Goal: Transaction & Acquisition: Subscribe to service/newsletter

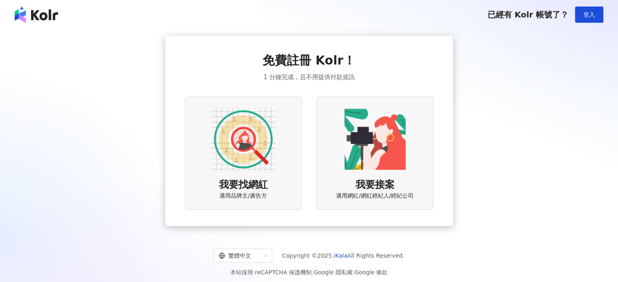
click at [262, 157] on img at bounding box center [243, 139] width 65 height 65
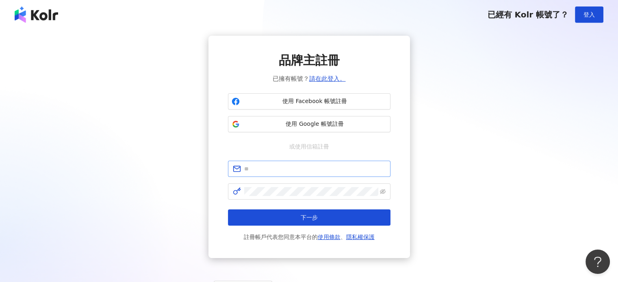
click at [316, 175] on span at bounding box center [309, 169] width 162 height 16
click at [318, 171] on input "text" at bounding box center [314, 168] width 141 height 9
paste input "**********"
type input "**********"
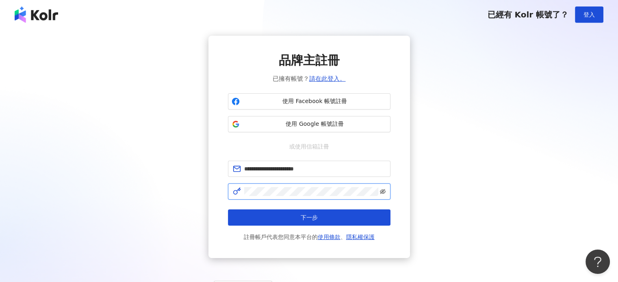
click at [380, 191] on icon "eye-invisible" at bounding box center [383, 191] width 6 height 5
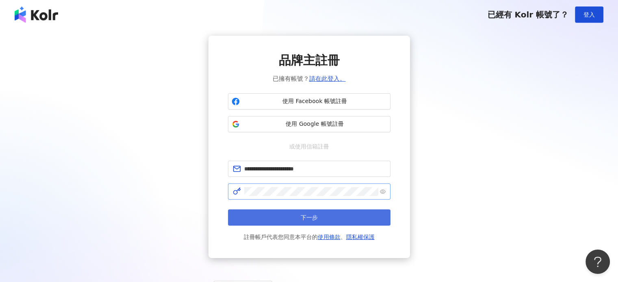
click at [341, 212] on button "下一步" at bounding box center [309, 218] width 162 height 16
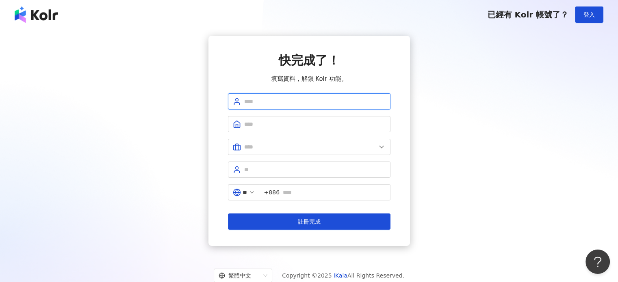
click at [272, 100] on input "text" at bounding box center [314, 101] width 141 height 9
type input "***"
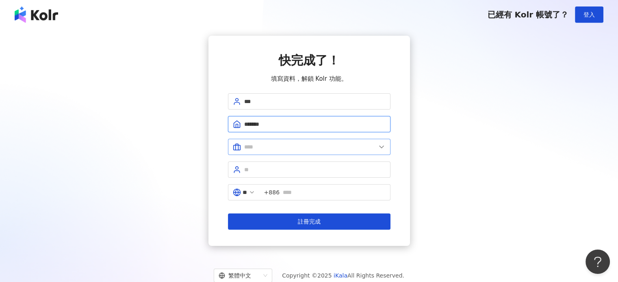
type input "*******"
click at [314, 149] on input "text" at bounding box center [310, 147] width 132 height 9
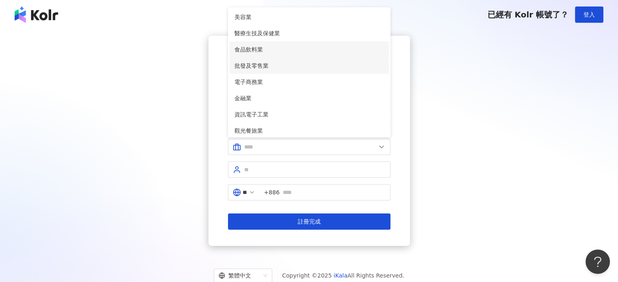
click at [290, 42] on li "食品飲料業" at bounding box center [308, 49] width 159 height 16
type input "*****"
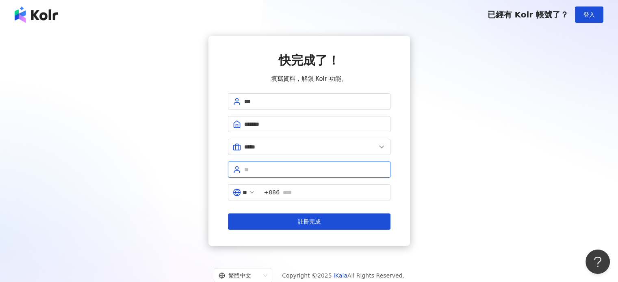
click at [288, 168] on input "text" at bounding box center [314, 169] width 141 height 9
type input "****"
click at [305, 188] on input "text" at bounding box center [334, 192] width 103 height 9
type input "**********"
click at [228, 214] on button "註冊完成" at bounding box center [309, 222] width 162 height 16
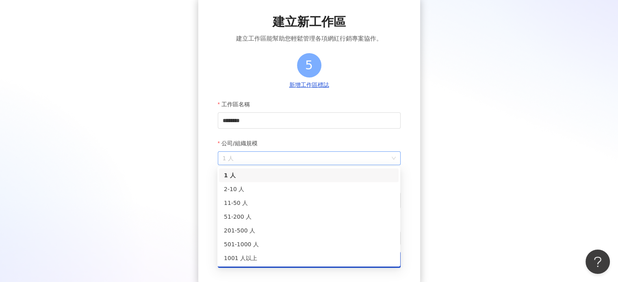
click at [298, 158] on span "1 人" at bounding box center [309, 158] width 173 height 13
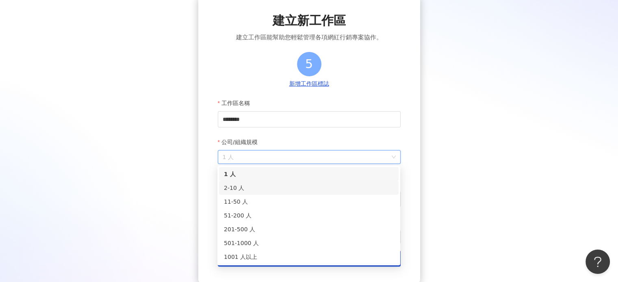
scroll to position [40, 0]
click at [292, 188] on div "2-10 人" at bounding box center [309, 187] width 170 height 9
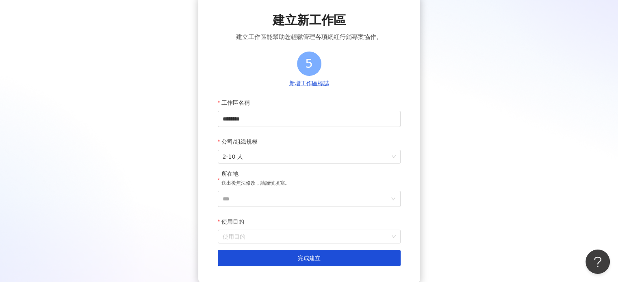
click at [281, 189] on div "所在地 送出後無法修改，請謹慎填寫。" at bounding box center [255, 180] width 68 height 21
click at [281, 195] on input "***" at bounding box center [306, 198] width 167 height 15
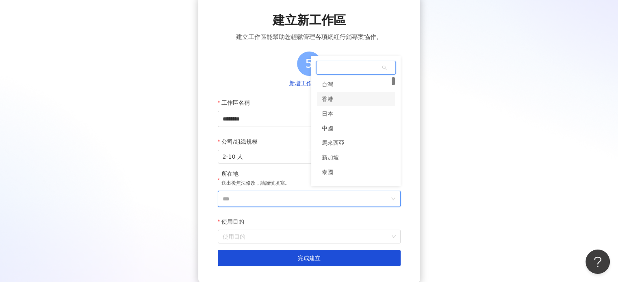
click at [327, 101] on div "香港" at bounding box center [327, 99] width 11 height 15
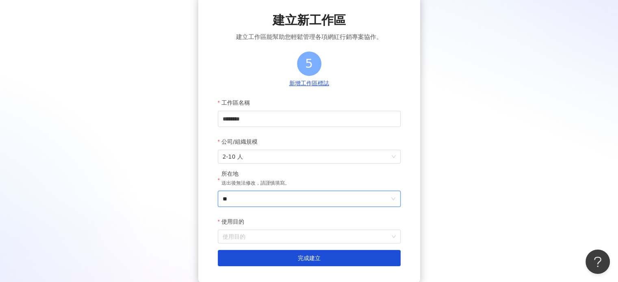
click at [292, 199] on input "**" at bounding box center [306, 198] width 167 height 15
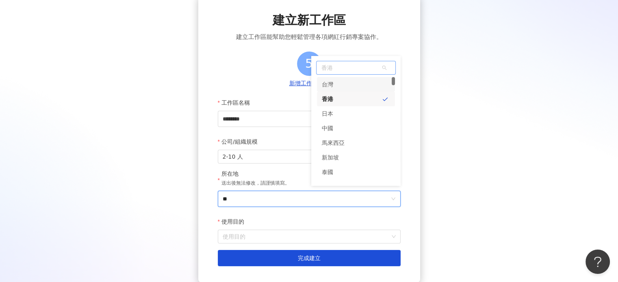
click at [343, 87] on div "台灣" at bounding box center [356, 84] width 78 height 15
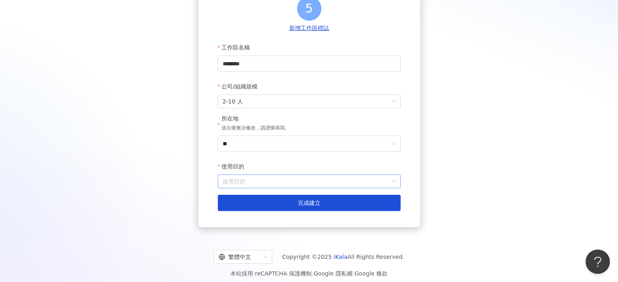
scroll to position [102, 0]
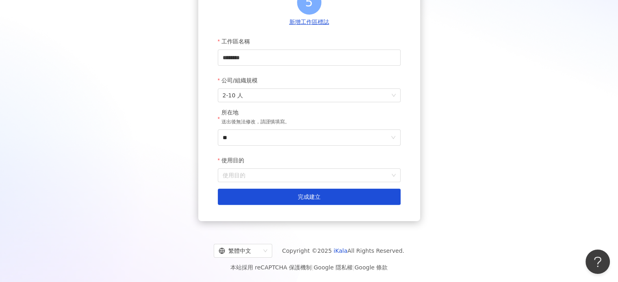
click at [258, 167] on div "使用目的" at bounding box center [309, 160] width 183 height 16
click at [276, 177] on input "使用目的" at bounding box center [309, 175] width 173 height 13
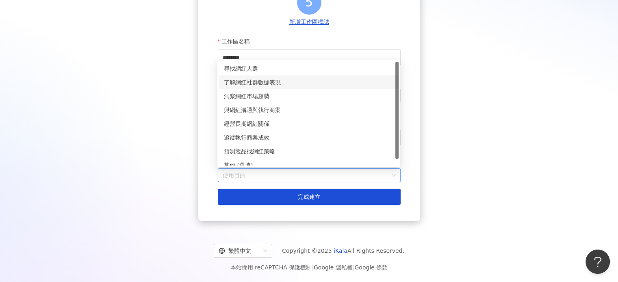
click at [320, 82] on div "了解網紅社群數據表現" at bounding box center [309, 82] width 170 height 9
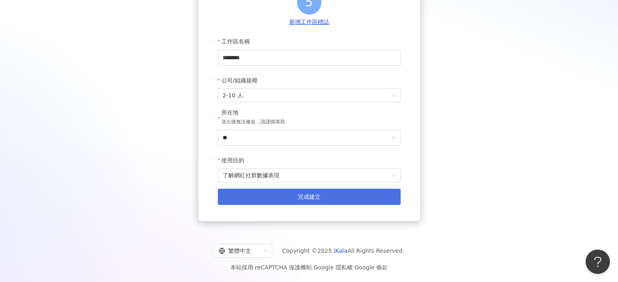
click at [309, 198] on span "完成建立" at bounding box center [309, 197] width 23 height 6
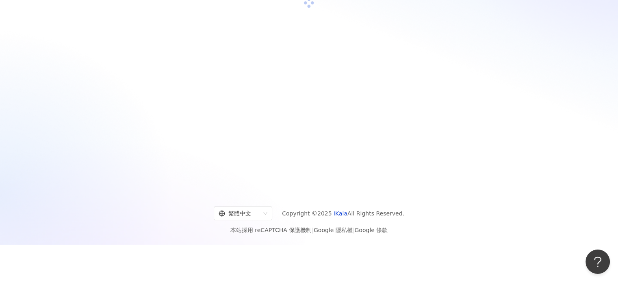
scroll to position [37, 0]
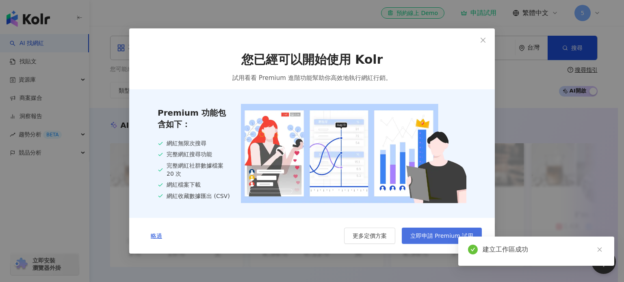
click at [426, 239] on span "立即申請 Premium 試用" at bounding box center [441, 236] width 63 height 6
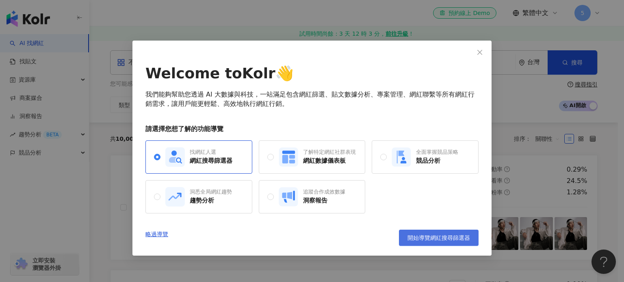
click at [434, 238] on span "開始導覽網紅搜尋篩選器" at bounding box center [438, 238] width 63 height 6
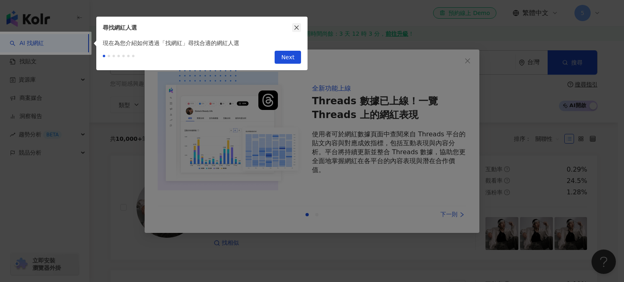
click at [297, 26] on icon "close" at bounding box center [296, 28] width 4 height 4
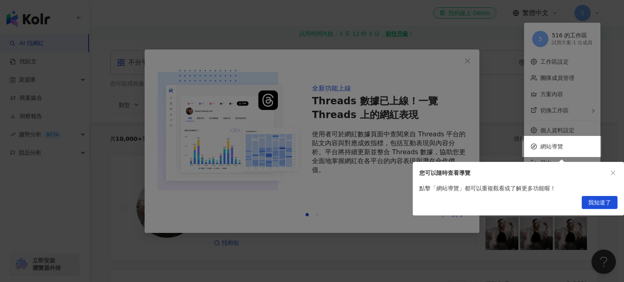
click at [467, 65] on div at bounding box center [312, 141] width 624 height 282
click at [610, 178] on div "您可以隨時查看導覽" at bounding box center [518, 173] width 211 height 22
click at [610, 175] on icon "close" at bounding box center [613, 173] width 6 height 6
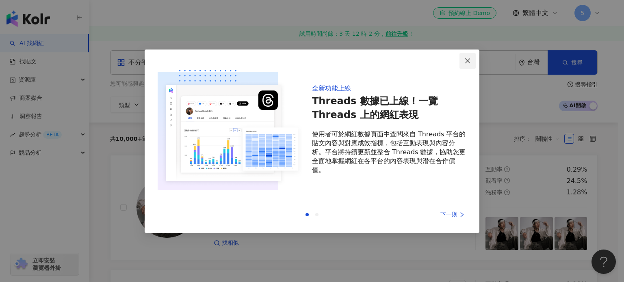
click at [465, 60] on icon "close" at bounding box center [467, 61] width 6 height 6
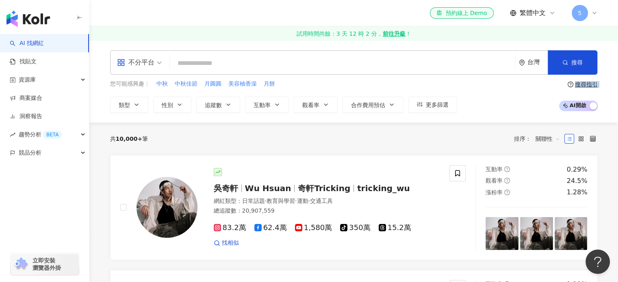
click at [506, 93] on div "您可能感興趣： 中秋 中秋佳節 月圓圓 美容柚香澡 月餅 類型 性別 追蹤數 互動率 觀看率 合作費用預估 更多篩選 搜尋指引 AI 開啟 AI 關閉" at bounding box center [353, 96] width 487 height 33
click at [253, 64] on input "search" at bounding box center [342, 63] width 339 height 15
paste input "**********"
type input "**********"
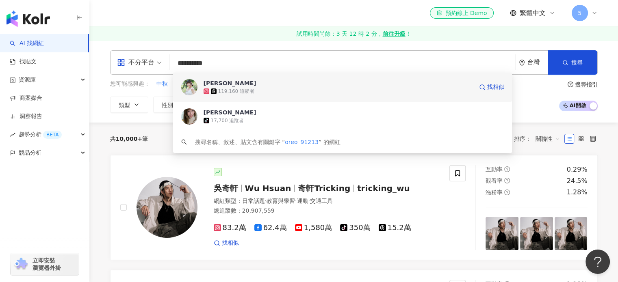
click at [265, 94] on div "119,160 追蹤者" at bounding box center [337, 91] width 269 height 8
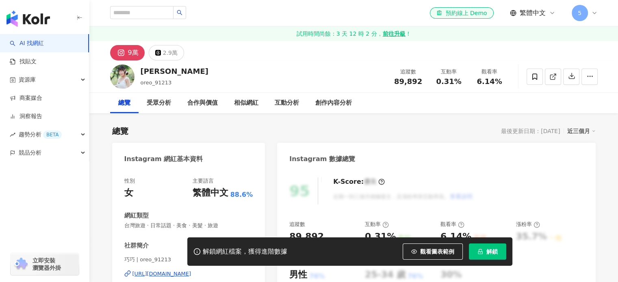
click at [496, 255] on span "解鎖" at bounding box center [491, 252] width 11 height 6
click at [161, 52] on button "2.9萬" at bounding box center [166, 52] width 35 height 15
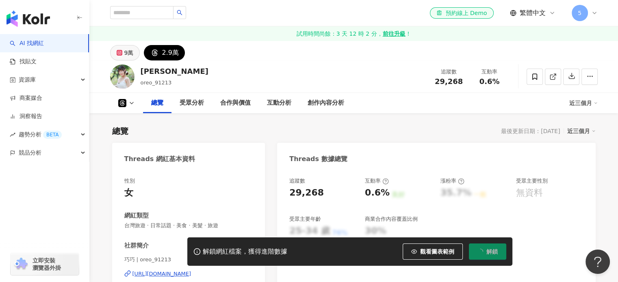
click at [125, 48] on div "9萬" at bounding box center [128, 52] width 9 height 11
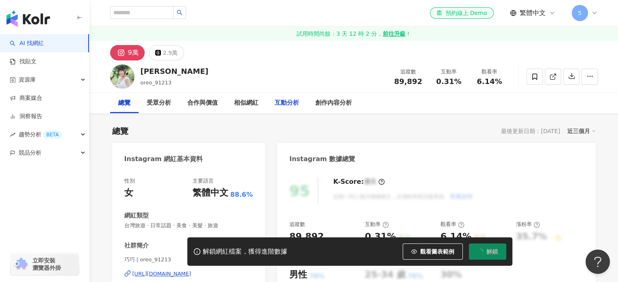
click at [291, 107] on div "互動分析" at bounding box center [287, 103] width 24 height 10
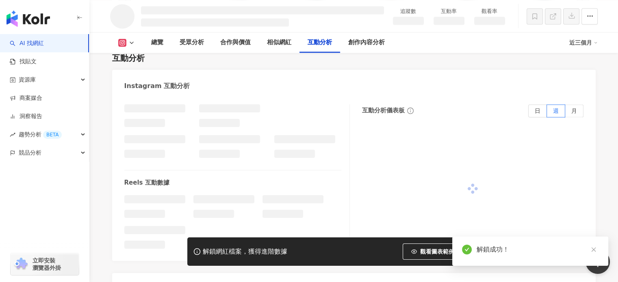
scroll to position [1379, 0]
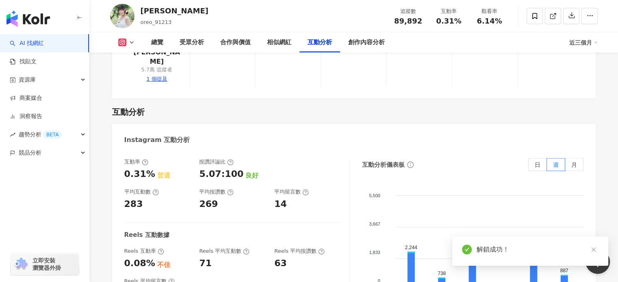
scroll to position [1641, 0]
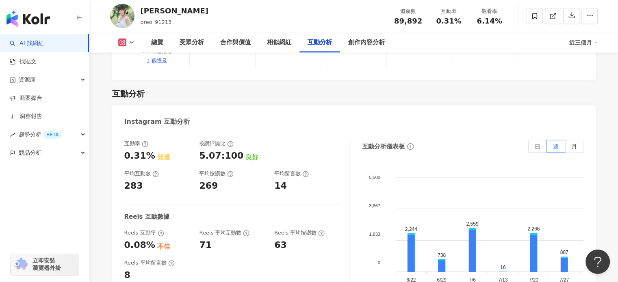
click at [446, 140] on div "互動分析儀表板 日 週 月 5,500 5,500 3,667 3,667 1,833 1,833 0 0 2,244 738 2,559 16 2,266 …" at bounding box center [472, 221] width 221 height 162
drag, startPoint x: 130, startPoint y: 132, endPoint x: 151, endPoint y: 132, distance: 20.7
click at [151, 132] on div "互動率 0.31% 普通 按讚評論比 5.07:100 良好 平均互動數 283 平均按讚數 269 平均留言數 14 Reels 互動數據 Reels 互動…" at bounding box center [353, 223] width 483 height 183
copy div "0.31%"
click at [331, 106] on div "Instagram 互動分析" at bounding box center [353, 119] width 483 height 26
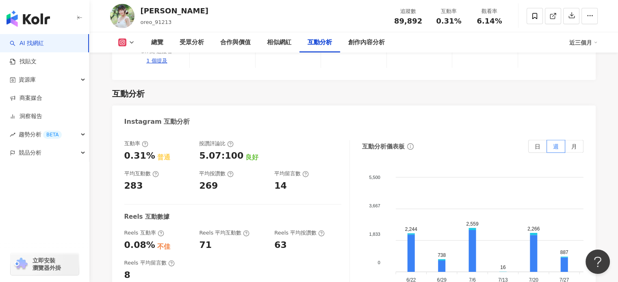
drag, startPoint x: 147, startPoint y: 163, endPoint x: 120, endPoint y: 166, distance: 26.9
click at [138, 180] on div "283" at bounding box center [157, 186] width 67 height 13
click at [268, 177] on div "互動率 0.31% 普通 按讚評論比 5.07:100 良好 平均互動數 283 平均按讚數 269 平均留言數 14 Reels 互動數據 Reels 互動…" at bounding box center [236, 221] width 225 height 162
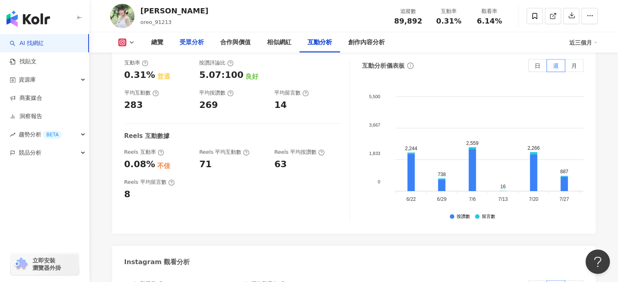
scroll to position [1722, 0]
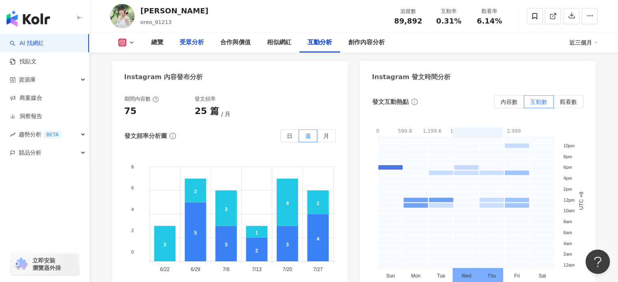
click at [186, 45] on div "受眾分析" at bounding box center [192, 43] width 24 height 10
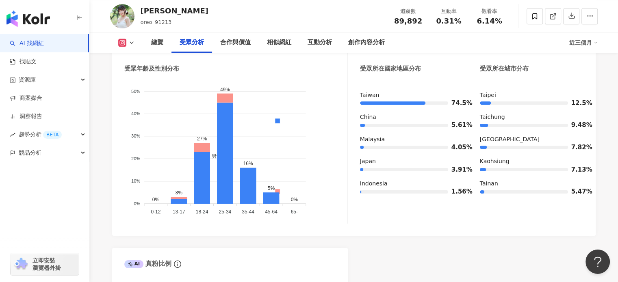
scroll to position [790, 0]
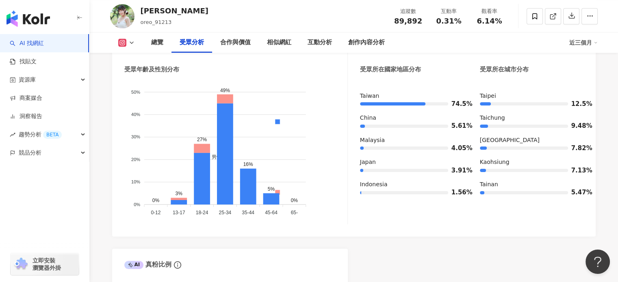
click at [131, 42] on icon at bounding box center [131, 42] width 6 height 6
click at [135, 70] on li "Threads" at bounding box center [139, 76] width 58 height 19
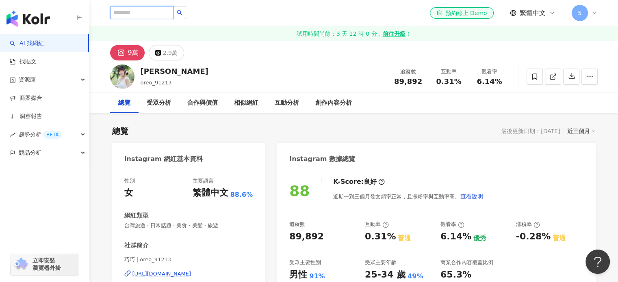
click at [173, 13] on input "search" at bounding box center [141, 12] width 63 height 13
paste input "**********"
type input "**********"
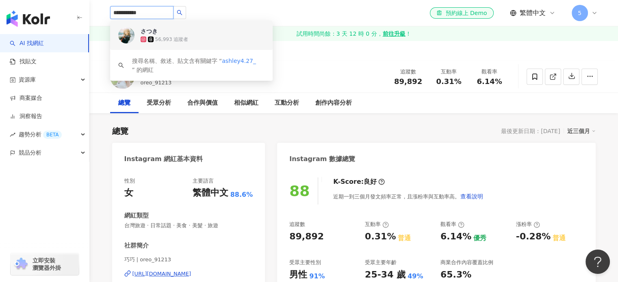
click at [186, 35] on div "56,993 追蹤者" at bounding box center [203, 39] width 124 height 8
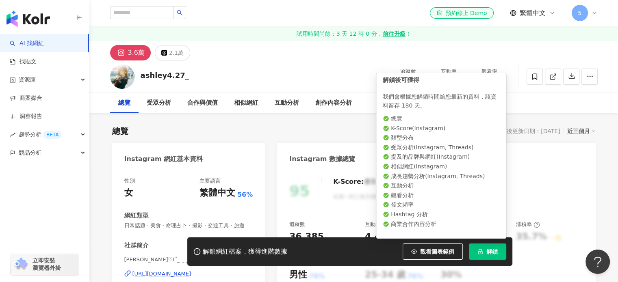
click at [480, 249] on button "解鎖" at bounding box center [487, 252] width 37 height 16
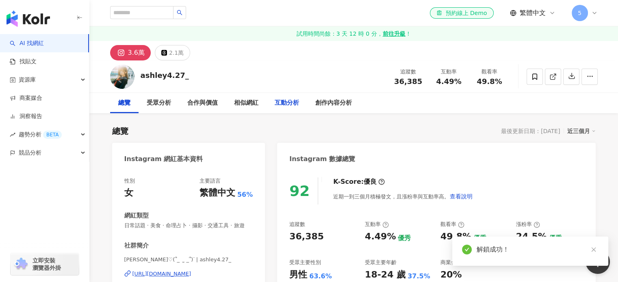
click at [278, 97] on div "互動分析" at bounding box center [286, 103] width 41 height 20
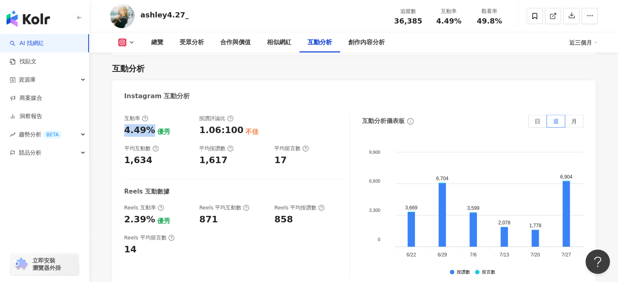
drag, startPoint x: 149, startPoint y: 128, endPoint x: 119, endPoint y: 132, distance: 30.3
click at [119, 134] on div "互動率 4.49% 優秀 按讚評論比 1.06:100 不佳 平均互動數 1,634 平均按讚數 1,617 平均留言數 17 Reels 互動數據 Reel…" at bounding box center [353, 198] width 483 height 183
copy div "4.49%"
click at [268, 108] on div "互動率 4.49% 優秀 按讚評論比 1.06:100 不佳 平均互動數 1,634 平均按讚數 1,617 平均留言數 17 Reels 互動數據 Reel…" at bounding box center [353, 198] width 483 height 183
click at [185, 40] on div "受眾分析" at bounding box center [192, 43] width 24 height 10
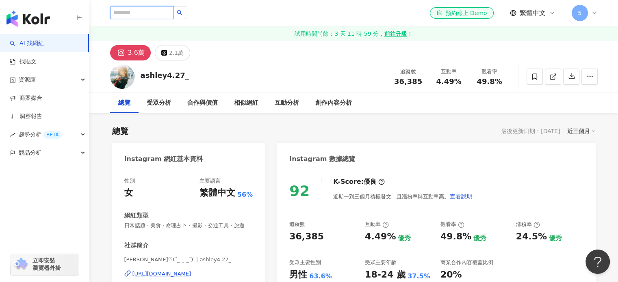
click at [138, 8] on input "search" at bounding box center [141, 12] width 63 height 13
paste input "*******"
type input "*******"
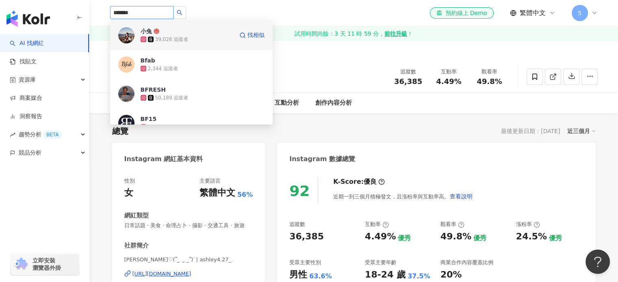
click at [208, 36] on div "39,026 追蹤者" at bounding box center [187, 39] width 93 height 8
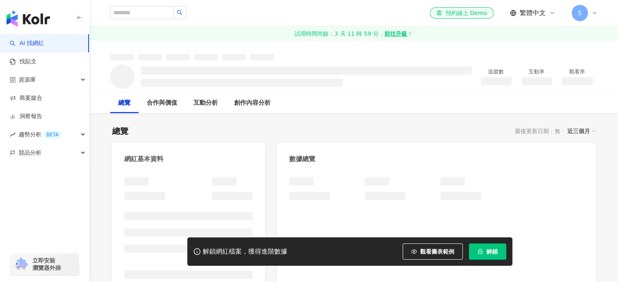
click at [488, 251] on span "解鎖" at bounding box center [491, 252] width 11 height 6
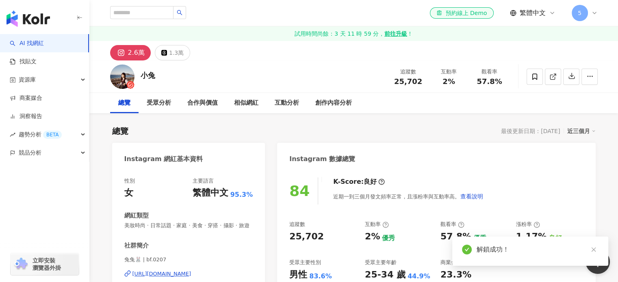
drag, startPoint x: 596, startPoint y: 251, endPoint x: 528, endPoint y: 198, distance: 86.5
click at [595, 251] on icon "close" at bounding box center [594, 250] width 6 height 6
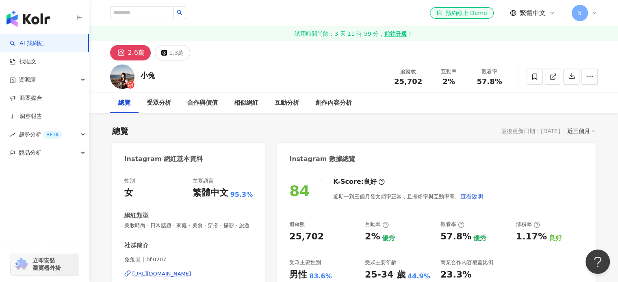
click at [413, 152] on div "Instagram 數據總覽" at bounding box center [436, 156] width 318 height 26
click at [290, 102] on div "互動分析" at bounding box center [287, 103] width 24 height 10
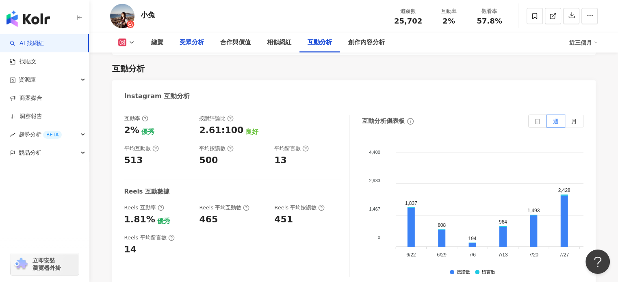
click at [192, 39] on div "受眾分析" at bounding box center [192, 43] width 24 height 10
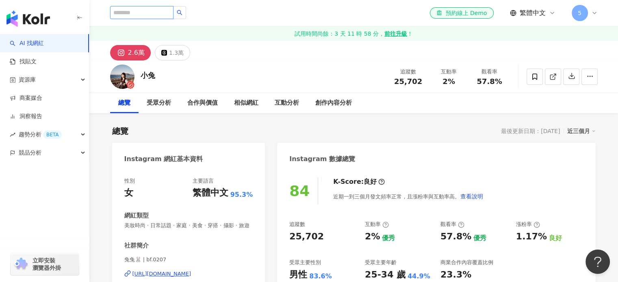
click at [167, 9] on input "search" at bounding box center [141, 12] width 63 height 13
paste input "**********"
type input "**********"
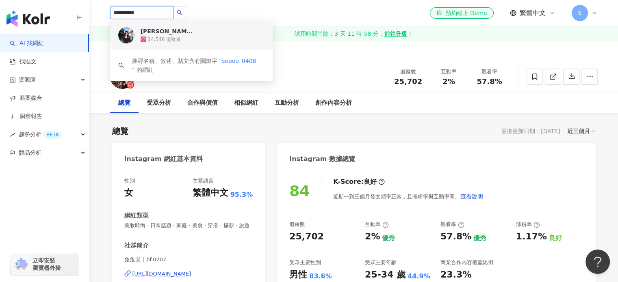
click at [227, 34] on div "祐瑄 14,546 追蹤者" at bounding box center [203, 35] width 124 height 16
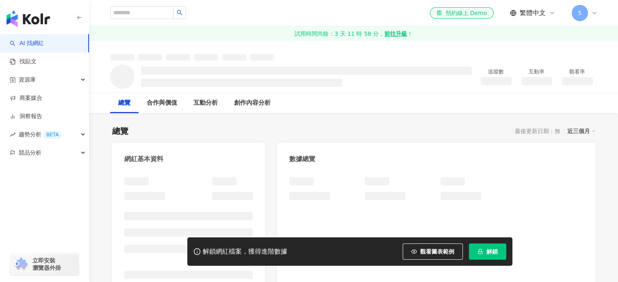
click at [493, 251] on span "解鎖" at bounding box center [491, 252] width 11 height 6
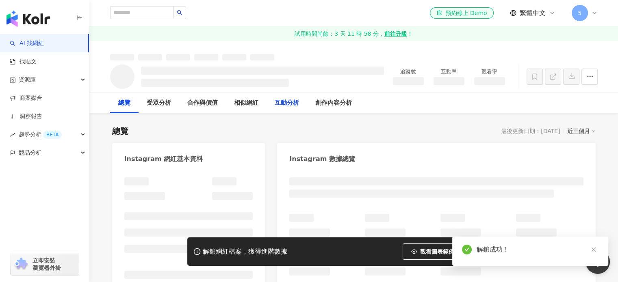
click at [287, 105] on div "互動分析" at bounding box center [287, 103] width 24 height 10
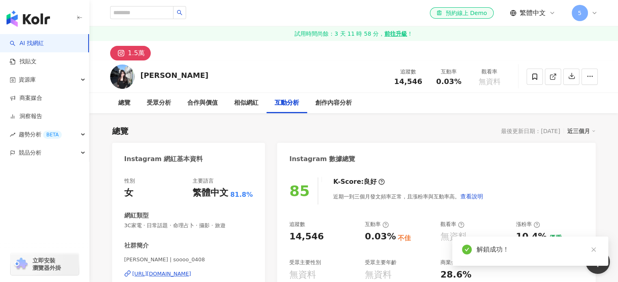
scroll to position [1457, 0]
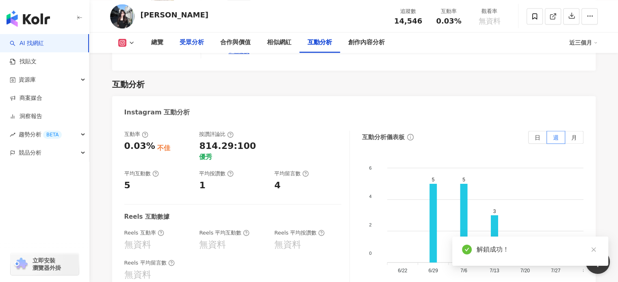
click at [189, 50] on div "受眾分析" at bounding box center [191, 42] width 41 height 20
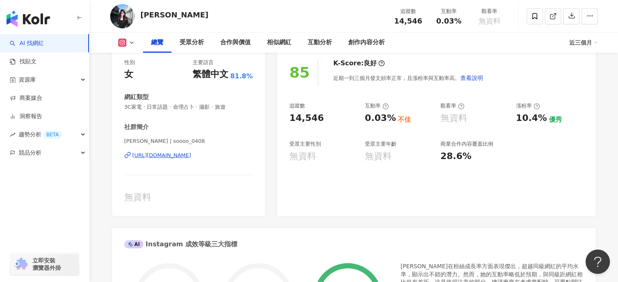
scroll to position [119, 0]
click at [191, 154] on div "https://www.instagram.com/soooo_0408/" at bounding box center [161, 155] width 59 height 7
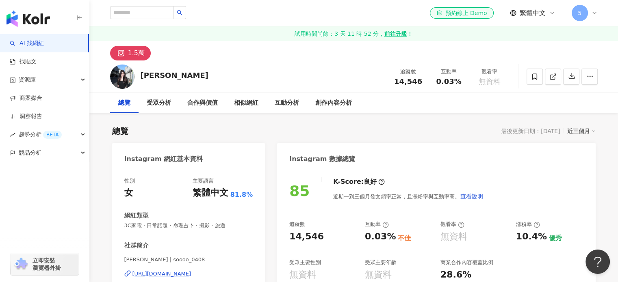
scroll to position [0, 0]
drag, startPoint x: 149, startPoint y: 106, endPoint x: 154, endPoint y: 100, distance: 7.5
click at [149, 105] on div "受眾分析" at bounding box center [159, 103] width 24 height 10
click at [166, 105] on div "受眾分析" at bounding box center [159, 103] width 24 height 10
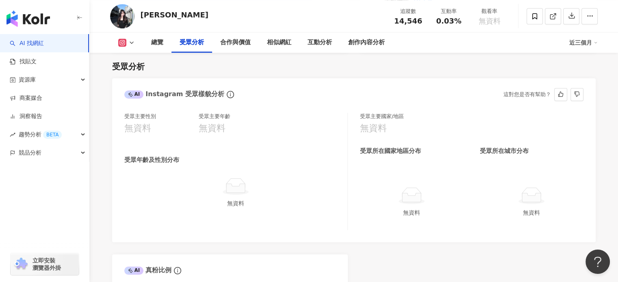
click at [314, 144] on div "受眾主要性別 無資料 受眾主要年齡 無資料 受眾年齡及性別分布 無資料" at bounding box center [235, 171] width 223 height 117
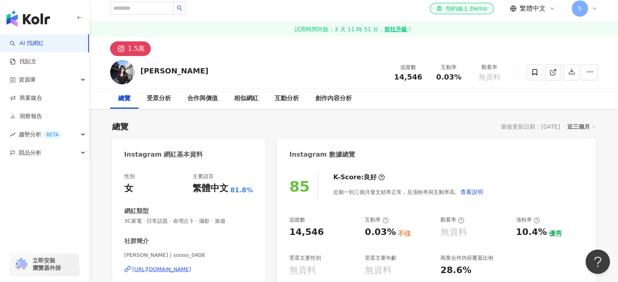
scroll to position [0, 0]
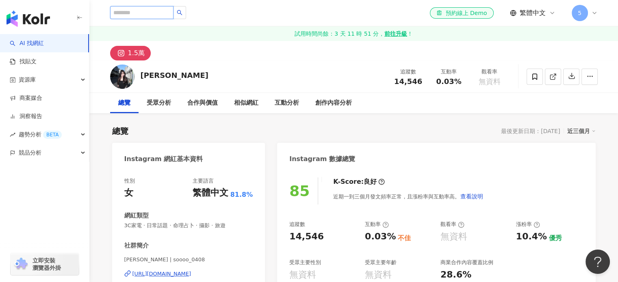
click at [173, 8] on input "search" at bounding box center [141, 12] width 63 height 13
paste input "*********"
type input "*********"
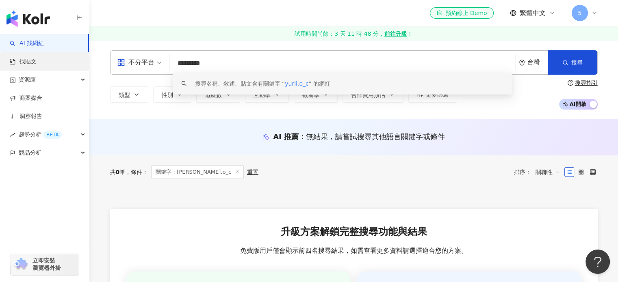
drag, startPoint x: 260, startPoint y: 60, endPoint x: 0, endPoint y: 69, distance: 259.7
click at [41, 66] on div "AI 找網紅 找貼文 資源庫 商案媒合 洞察報告 趨勢分析 BETA 競品分析 立即安裝 瀏覽器外掛 el-icon-cs 預約線上 Demo 繁體中文 5 …" at bounding box center [309, 250] width 618 height 501
paste input "search"
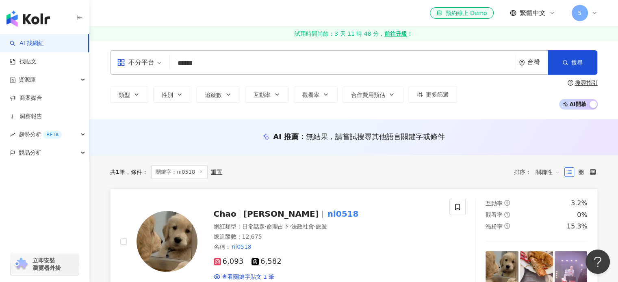
type input "******"
click at [265, 218] on span "Joanna" at bounding box center [281, 214] width 76 height 10
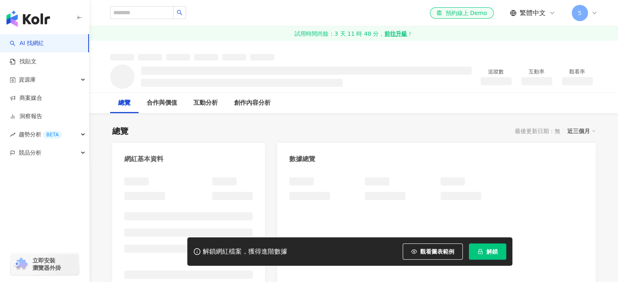
click at [486, 244] on button "解鎖" at bounding box center [487, 252] width 37 height 16
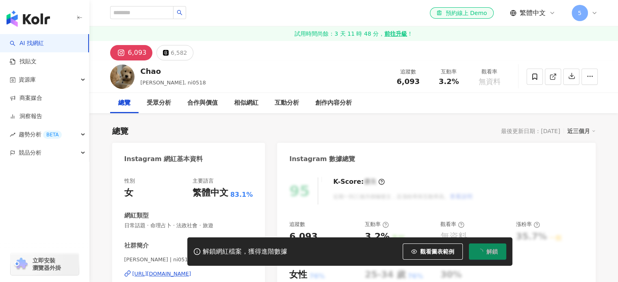
click at [208, 135] on div "總覽 最後更新日期：[DATE] 近三個月" at bounding box center [353, 130] width 483 height 11
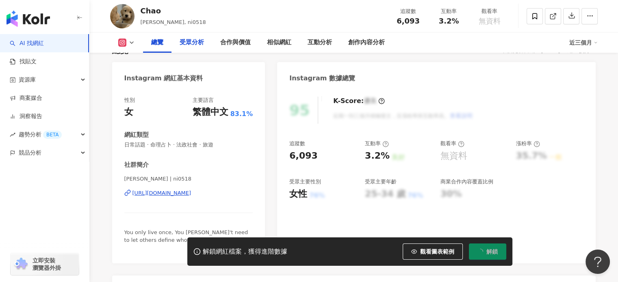
click at [201, 45] on div "受眾分析" at bounding box center [192, 43] width 24 height 10
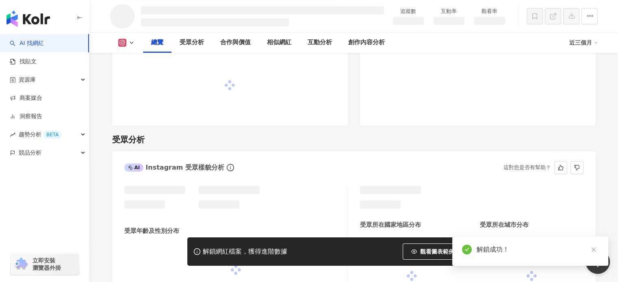
scroll to position [515, 0]
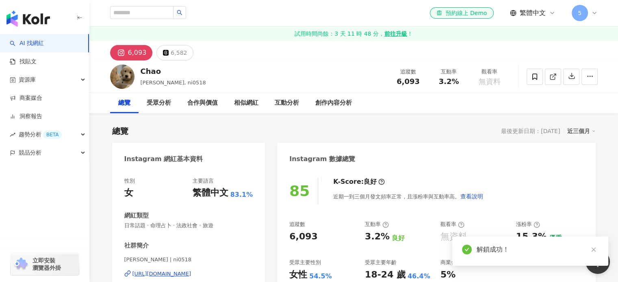
scroll to position [701, 0]
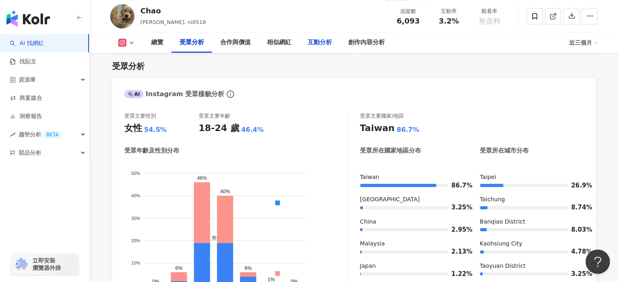
click at [309, 43] on div "互動分析" at bounding box center [319, 43] width 24 height 10
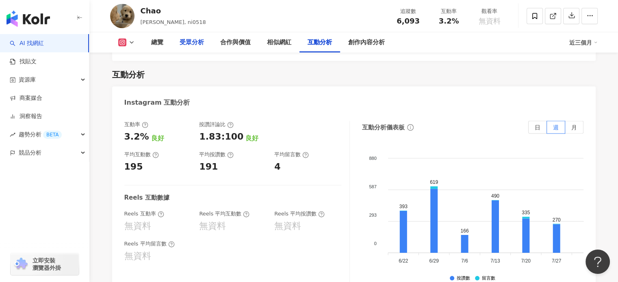
click at [200, 43] on div "受眾分析" at bounding box center [192, 43] width 24 height 10
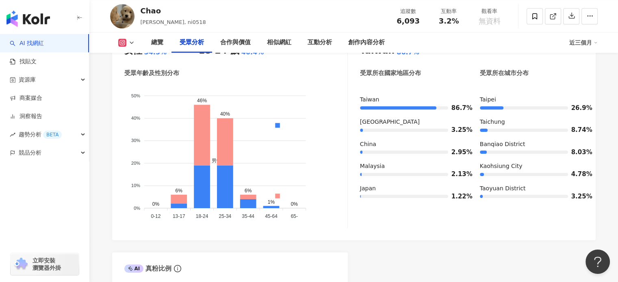
scroll to position [780, 0]
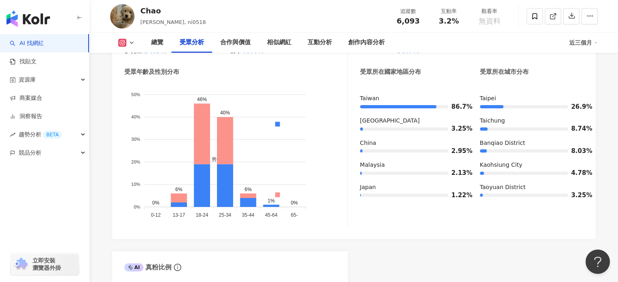
click at [417, 255] on div "AI Instagram 受眾樣貌分析 受眾主要性別 女性 54.5% 受眾主要年齡 18-24 歲 46.4% 受眾年齡及性別分布 男性 女性 50% 50…" at bounding box center [353, 189] width 483 height 381
click at [233, 132] on foreignobject "男性 女性" at bounding box center [235, 151] width 223 height 138
